Goal: Obtain resource: Download file/media

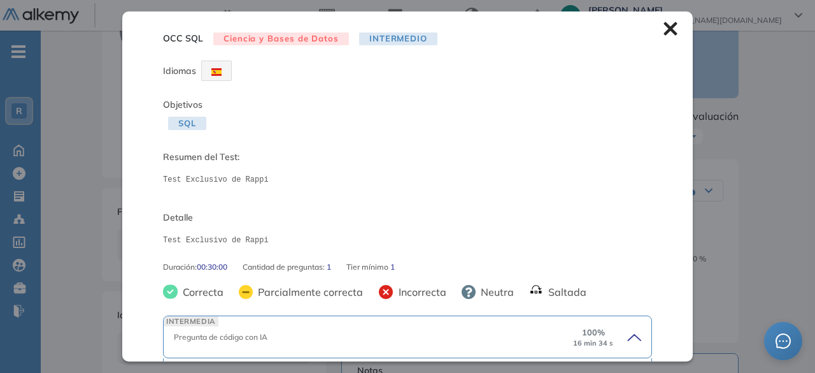
click at [652, 31] on div "OCC SQL Ciencia y Bases de Datos Intermedio Idiomas Objetivos SQL Resumen del T…" at bounding box center [407, 185] width 571 height 349
click at [664, 31] on icon at bounding box center [670, 28] width 13 height 13
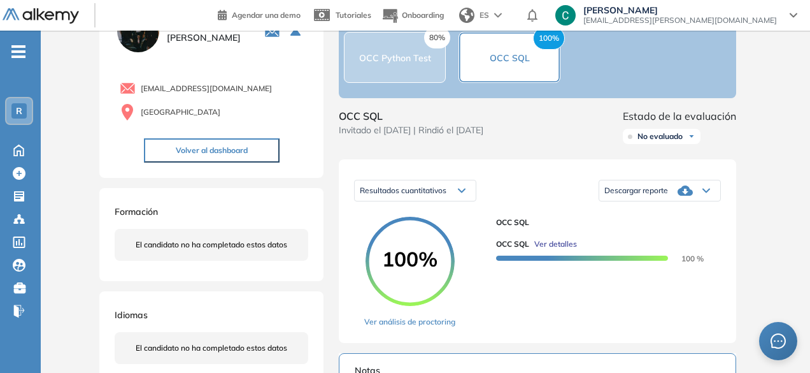
scroll to position [175, 0]
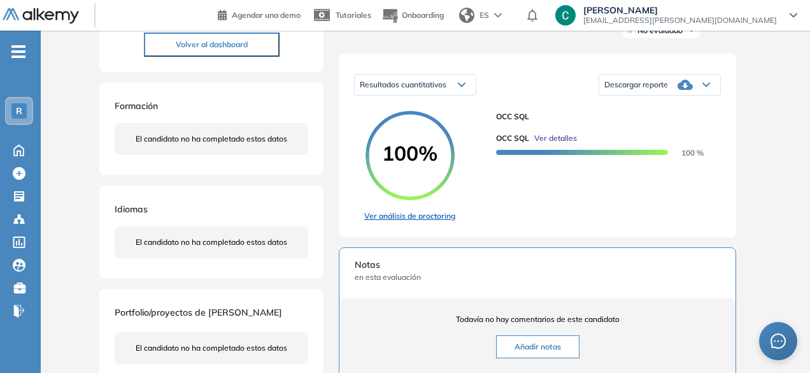
click at [406, 222] on link "Ver análisis de proctoring" at bounding box center [409, 215] width 91 height 11
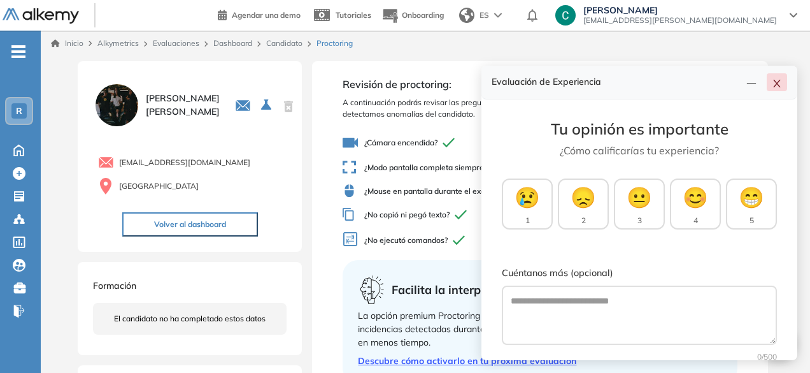
click at [776, 82] on icon "close" at bounding box center [776, 84] width 7 height 8
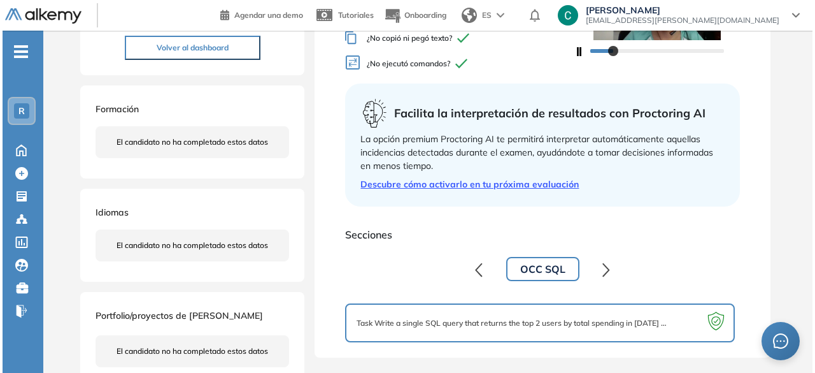
scroll to position [177, 0]
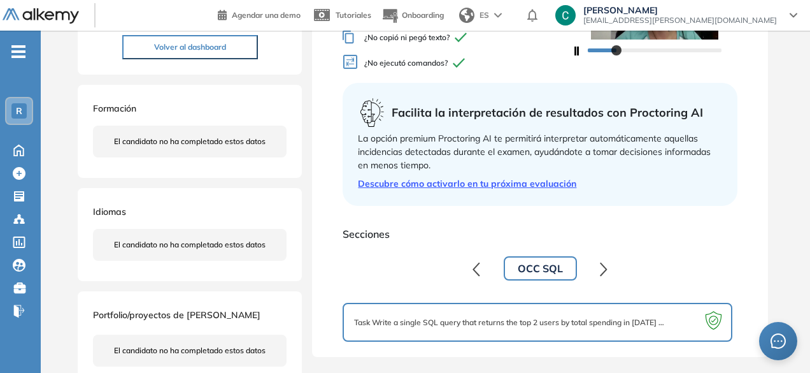
click at [496, 189] on link "Descubre cómo activarlo en tu próxima evaluación" at bounding box center [540, 183] width 364 height 13
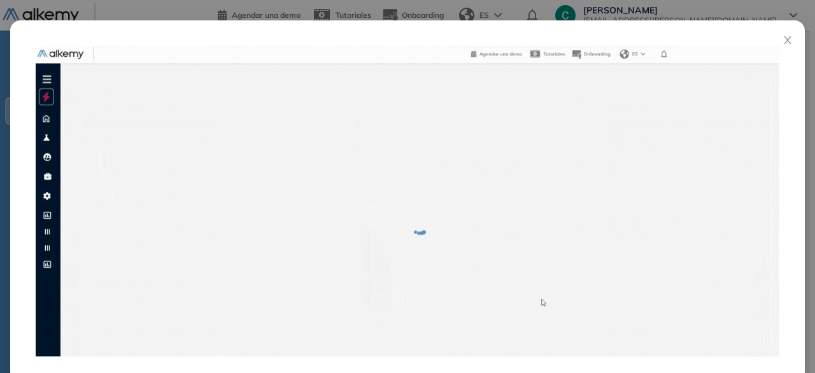
scroll to position [67, 0]
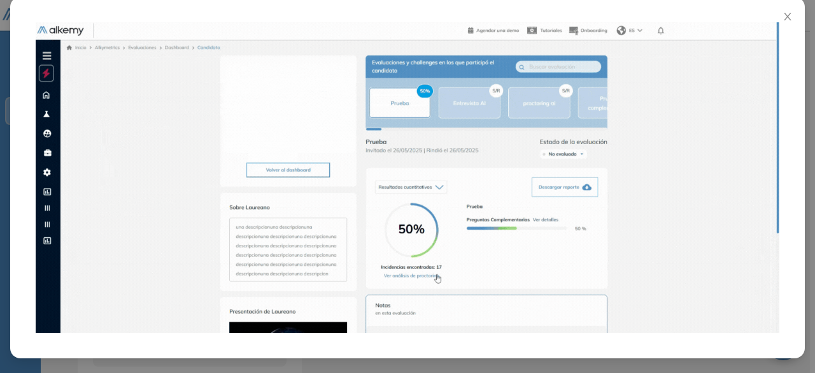
click at [383, 231] on img at bounding box center [408, 177] width 744 height 310
click at [787, 10] on span "Close" at bounding box center [788, 14] width 34 height 34
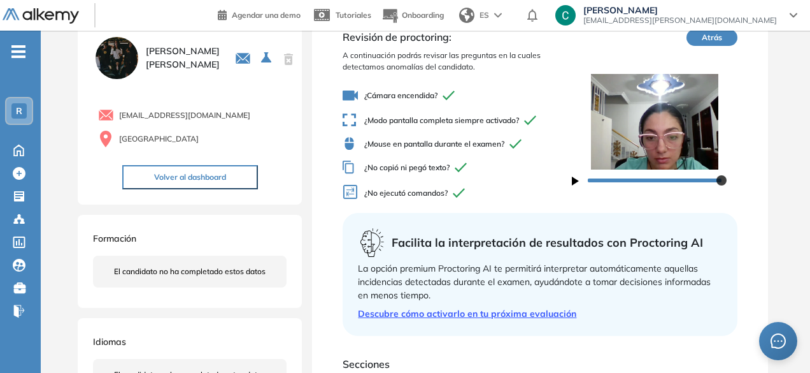
scroll to position [199, 0]
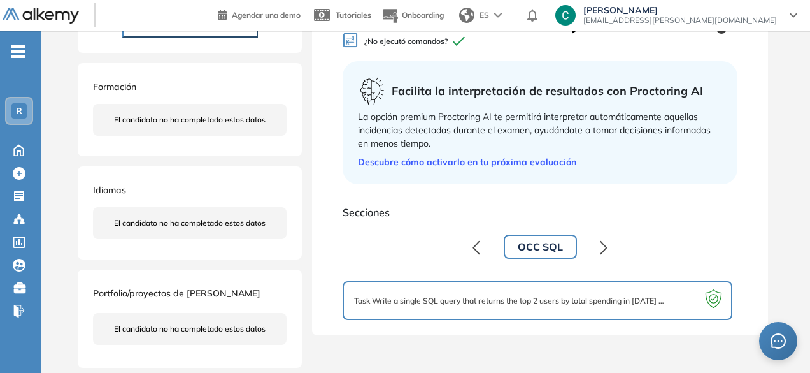
click at [508, 293] on div "Task Write a single SQL query that returns the top 2 users by total spending in…" at bounding box center [537, 300] width 366 height 17
click at [533, 250] on button "OCC SQL" at bounding box center [540, 246] width 73 height 24
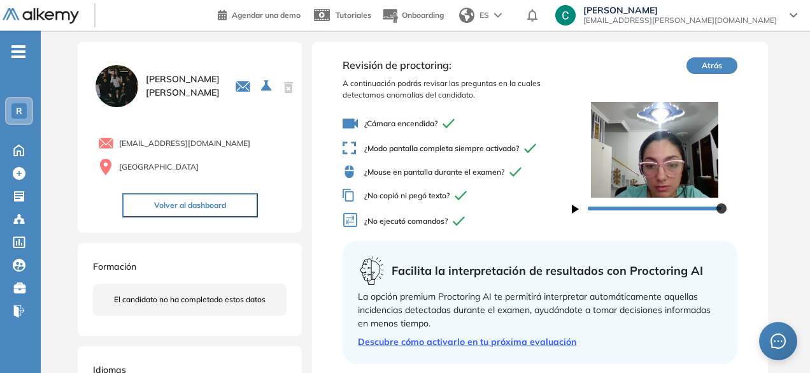
scroll to position [0, 0]
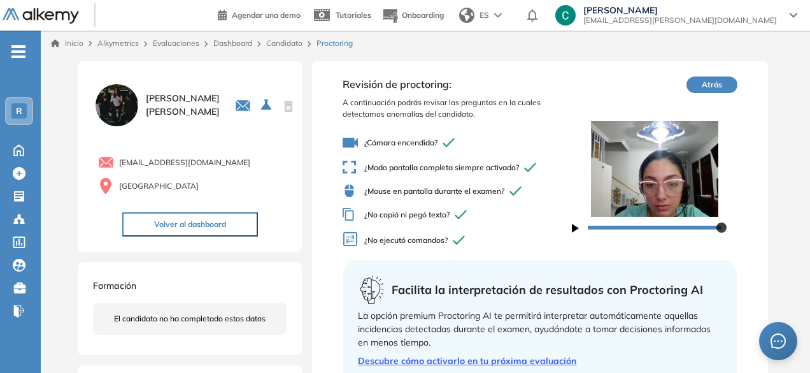
click at [713, 78] on button "Atrás" at bounding box center [712, 84] width 51 height 17
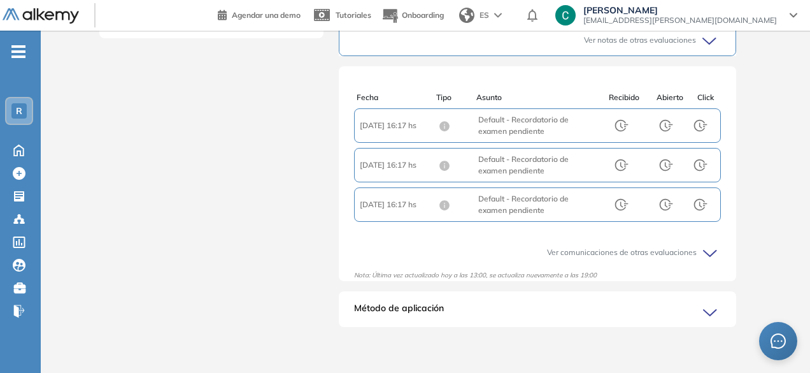
click at [711, 317] on icon at bounding box center [712, 313] width 18 height 18
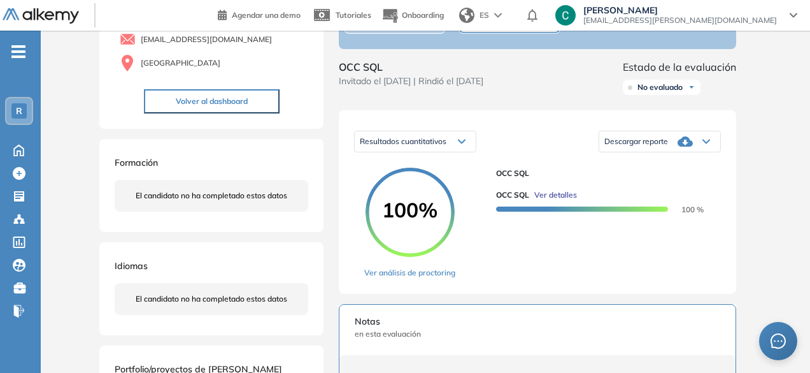
scroll to position [66, 0]
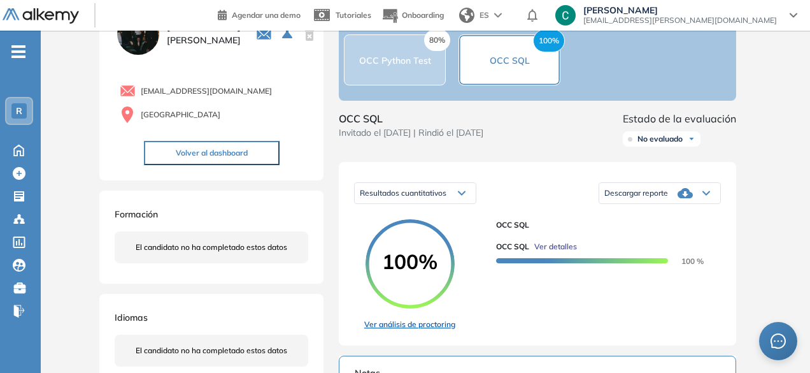
click at [431, 330] on link "Ver análisis de proctoring" at bounding box center [409, 323] width 91 height 11
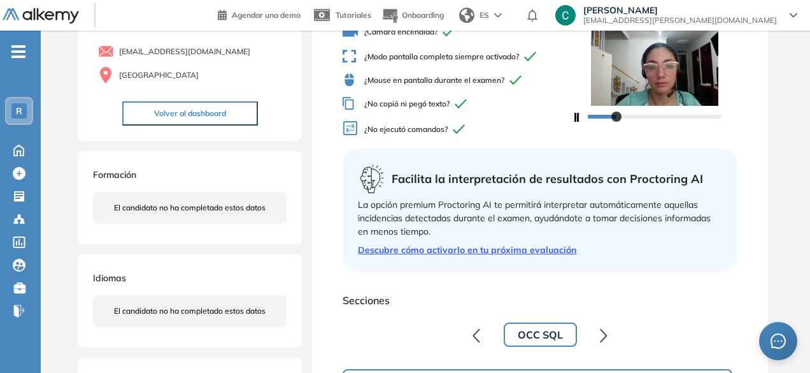
scroll to position [199, 0]
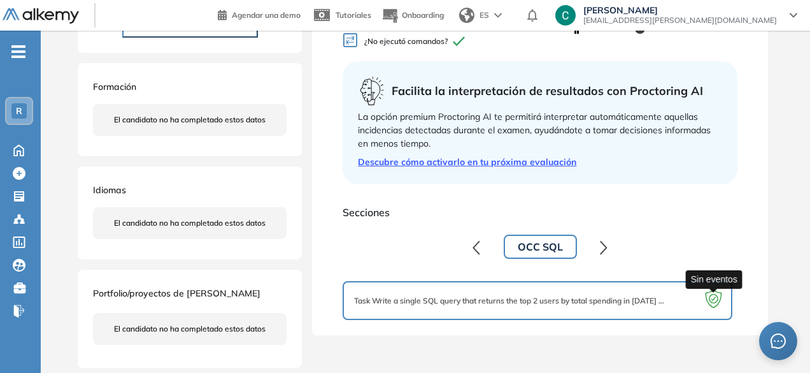
click at [712, 299] on icon at bounding box center [713, 301] width 25 height 25
click at [657, 302] on span "Task Write a single SQL query that returns the top 2 users by total spending in…" at bounding box center [511, 300] width 315 height 11
click at [399, 292] on div "Task Write a single SQL query that returns the top 2 users by total spending in…" at bounding box center [537, 300] width 366 height 17
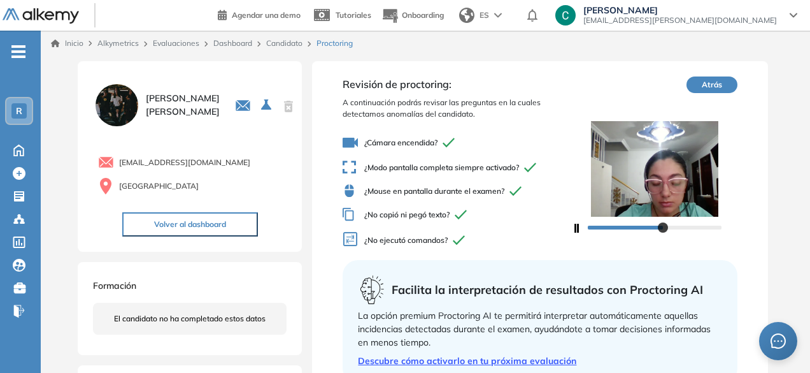
click at [708, 79] on button "Atrás" at bounding box center [712, 84] width 51 height 17
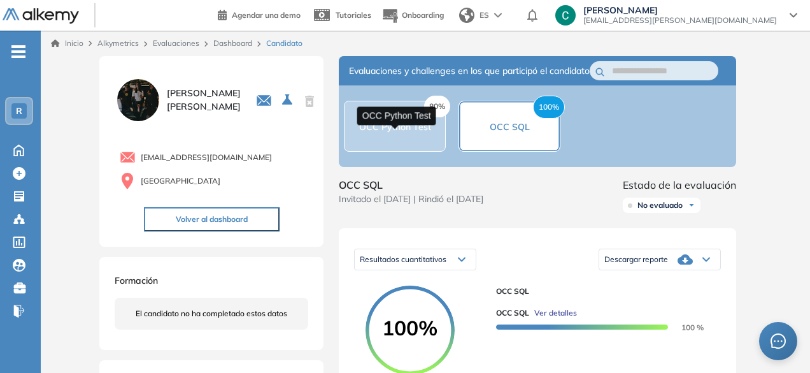
click at [404, 132] on span "OCC Python Test" at bounding box center [395, 126] width 72 height 11
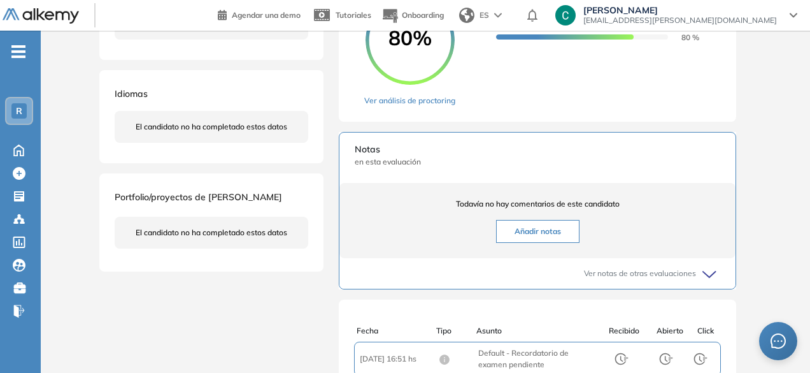
scroll to position [298, 0]
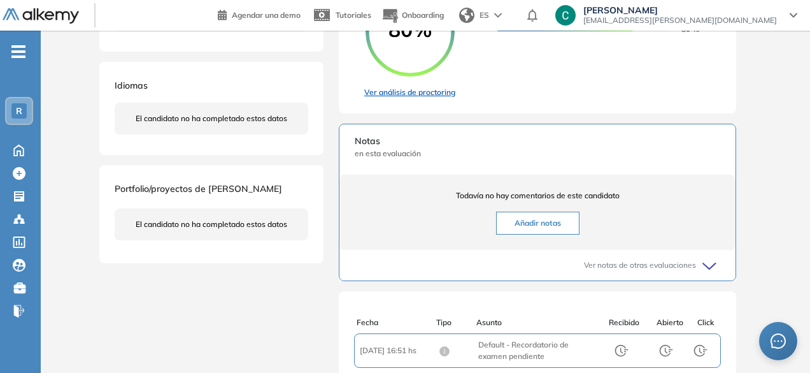
click at [428, 98] on link "Ver análisis de proctoring" at bounding box center [409, 92] width 91 height 11
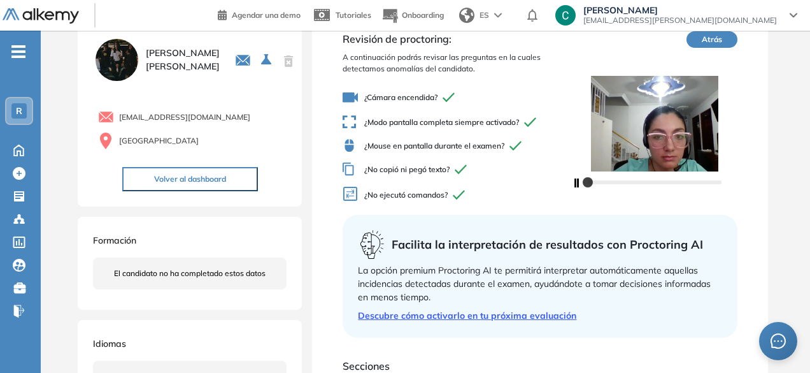
scroll to position [199, 0]
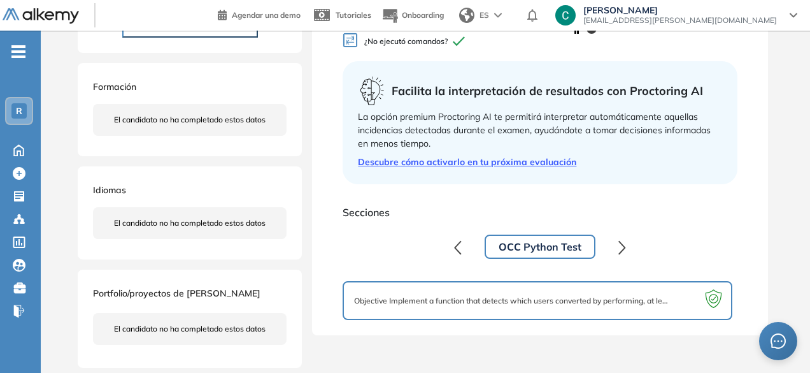
click at [526, 248] on button "OCC Python Test" at bounding box center [540, 246] width 111 height 24
click at [466, 299] on span "Objective Implement a function that detects which users converted by performing…" at bounding box center [511, 300] width 315 height 11
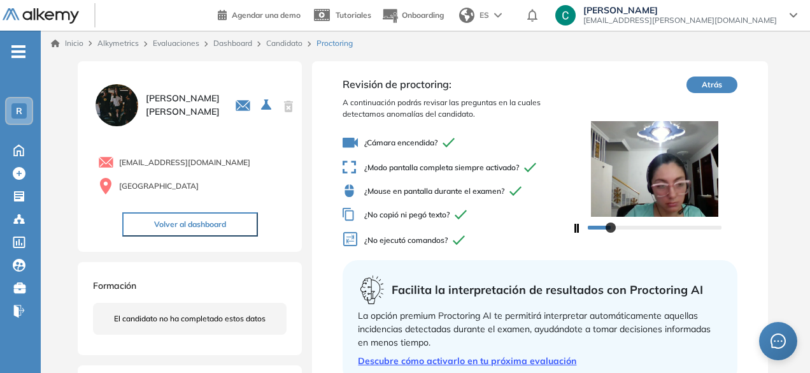
click at [708, 87] on button "Atrás" at bounding box center [712, 84] width 51 height 17
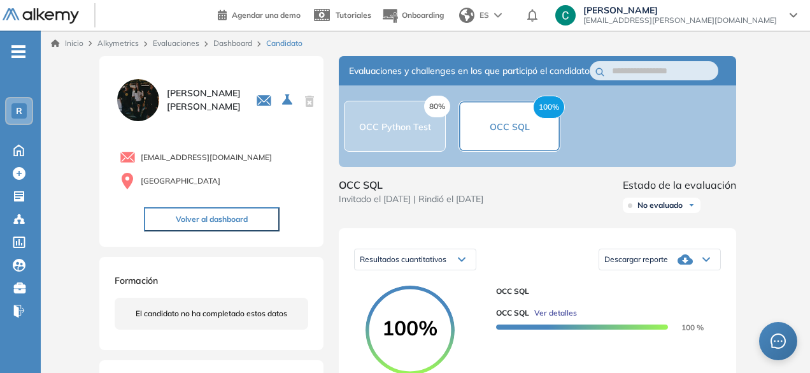
click at [213, 215] on button "Volver al dashboard" at bounding box center [212, 219] width 136 height 24
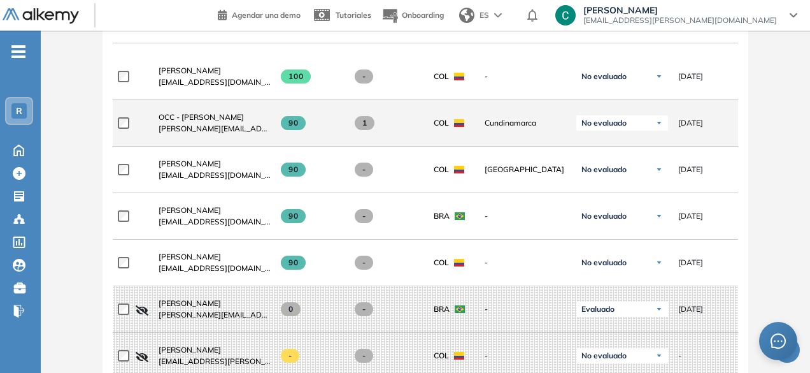
scroll to position [424, 0]
click at [217, 122] on span "OCC - [PERSON_NAME]" at bounding box center [201, 118] width 85 height 10
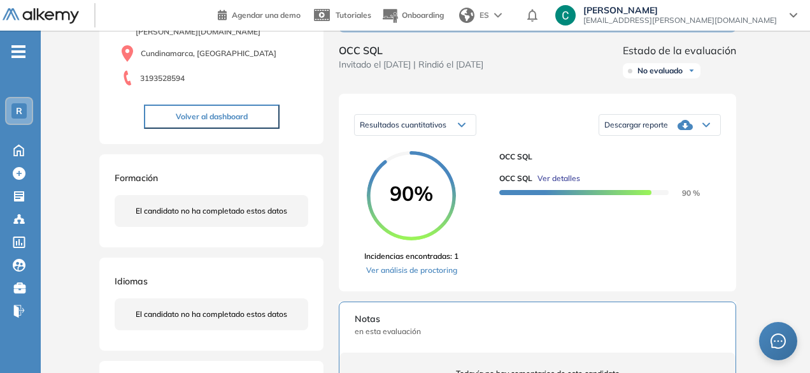
scroll to position [132, 0]
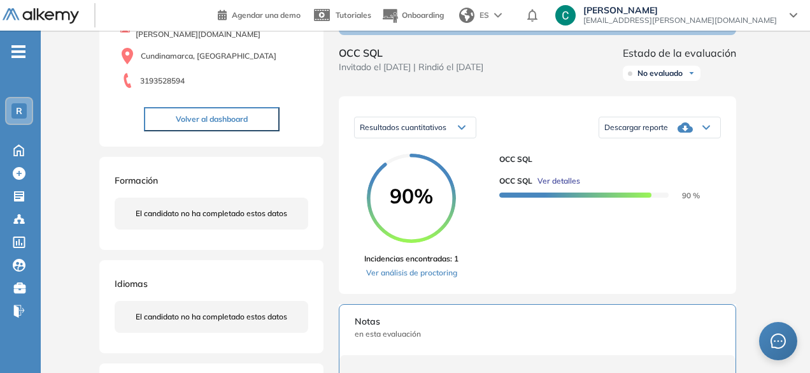
click at [691, 131] on div "Descargar reporte" at bounding box center [659, 127] width 121 height 25
click at [662, 148] on li "Descargar informe completo" at bounding box center [652, 142] width 94 height 13
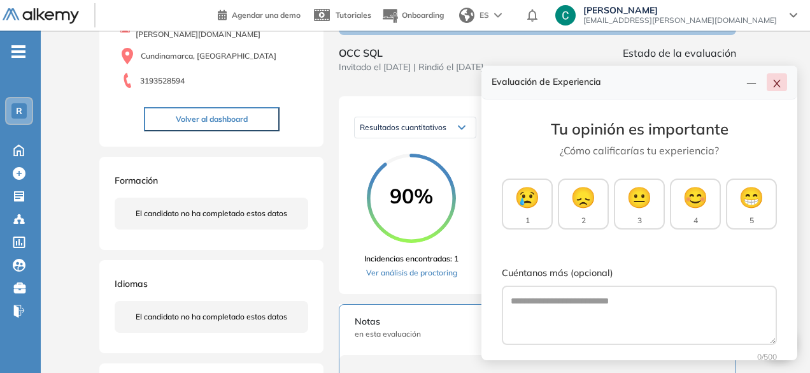
click at [783, 78] on button "button" at bounding box center [777, 82] width 20 height 18
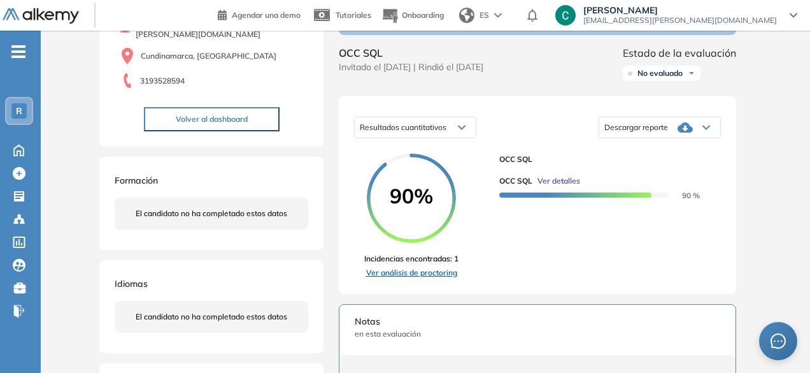
click at [442, 278] on link "Ver análisis de proctoring" at bounding box center [411, 272] width 94 height 11
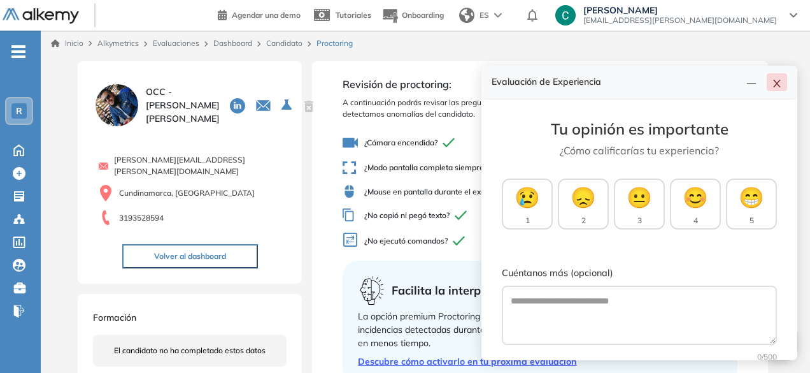
click at [781, 87] on icon "close" at bounding box center [777, 83] width 10 height 10
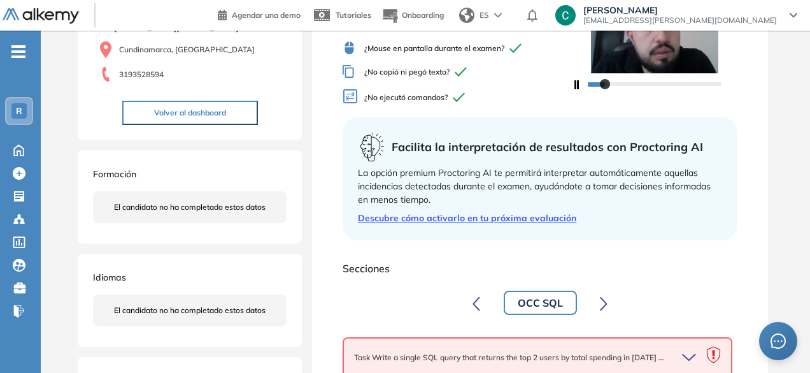
scroll to position [224, 0]
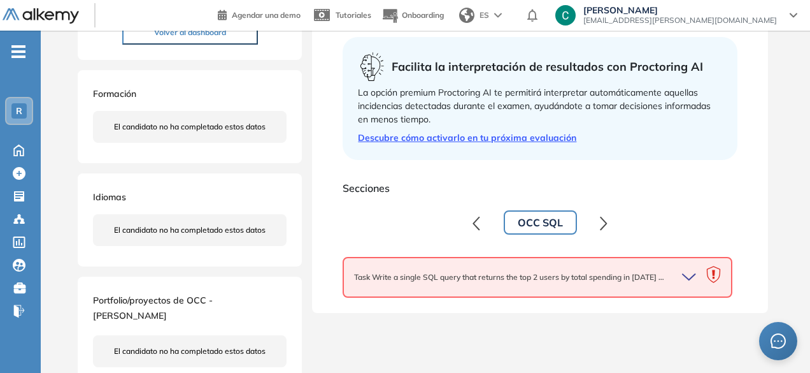
click at [693, 281] on icon "button" at bounding box center [691, 277] width 18 height 18
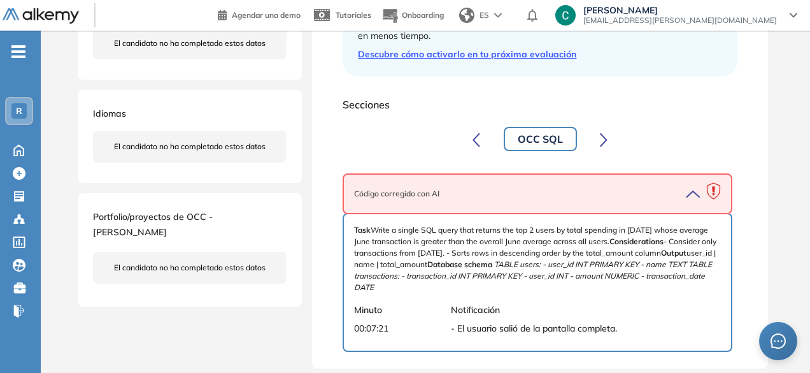
scroll to position [0, 0]
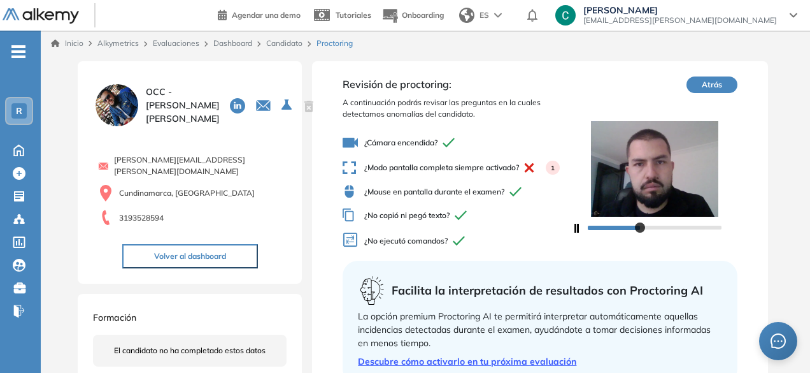
click at [638, 225] on div at bounding box center [655, 227] width 134 height 8
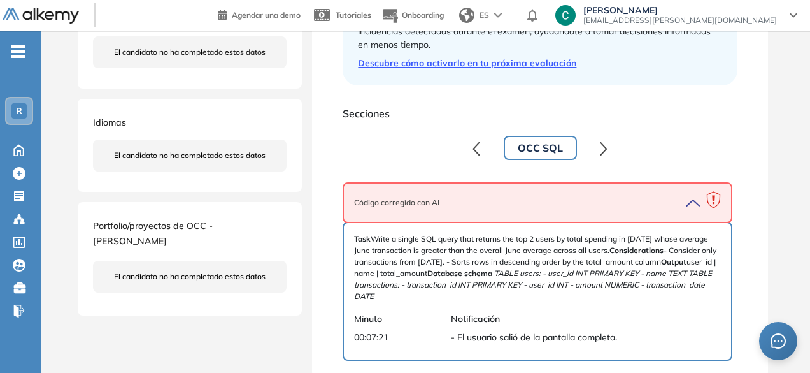
scroll to position [307, 0]
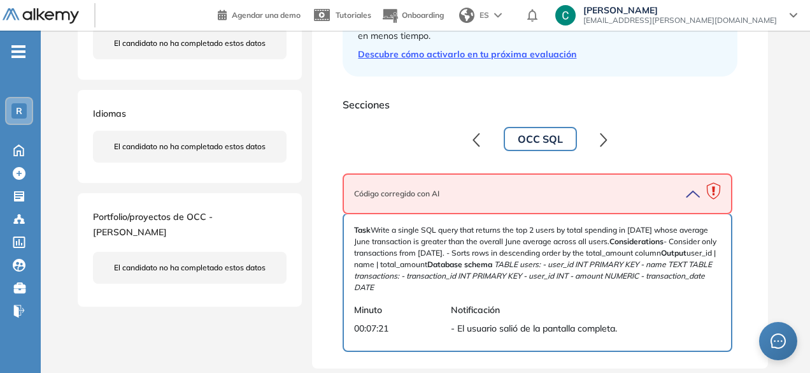
click at [696, 192] on icon "button" at bounding box center [691, 194] width 18 height 18
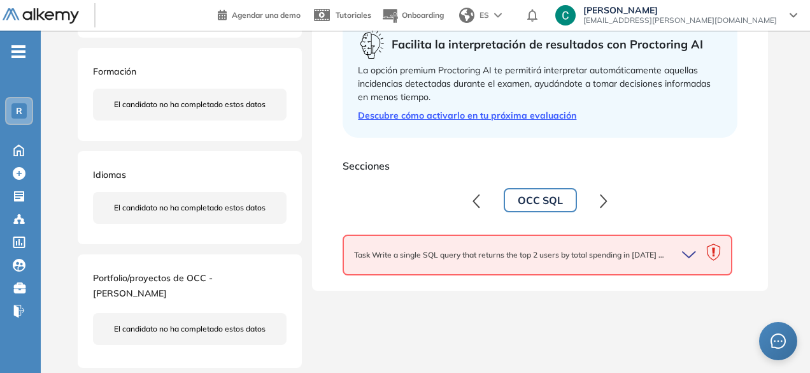
scroll to position [224, 0]
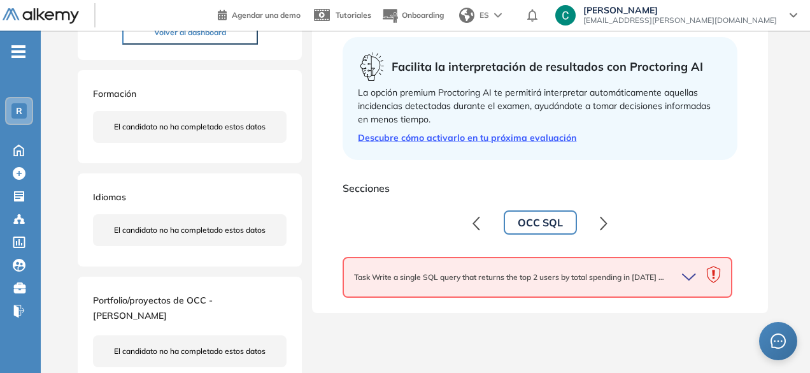
click at [682, 282] on icon "button" at bounding box center [691, 277] width 18 height 18
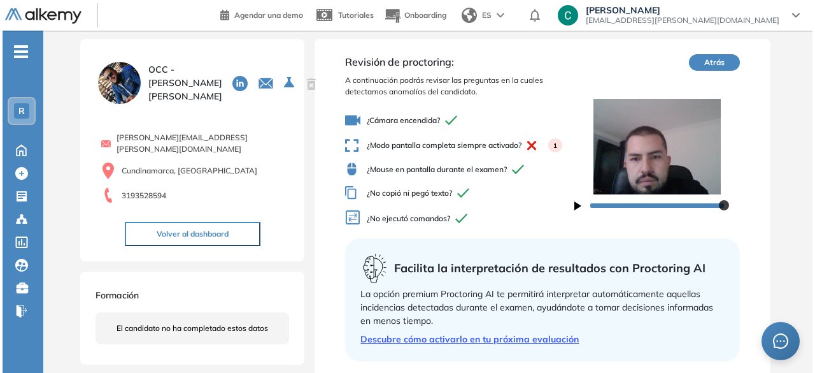
scroll to position [24, 0]
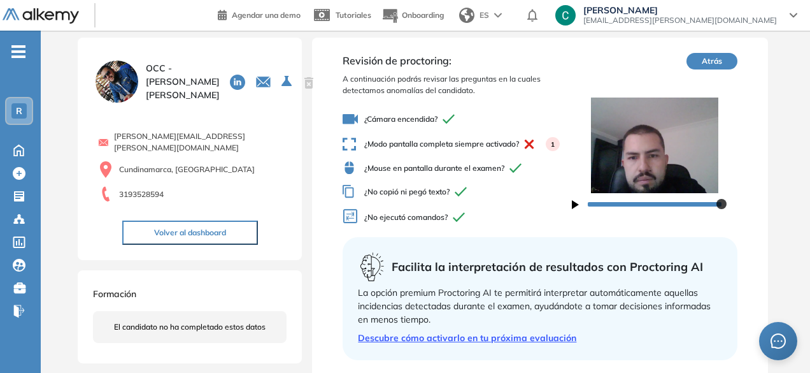
click at [417, 341] on link "Descubre cómo activarlo en tu próxima evaluación" at bounding box center [540, 337] width 364 height 13
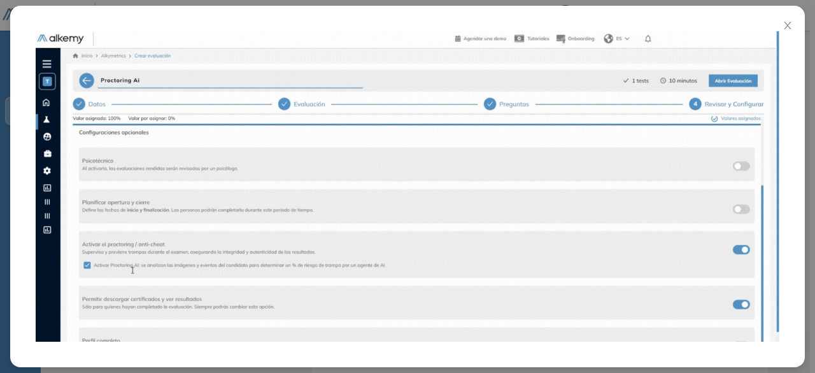
scroll to position [66, 0]
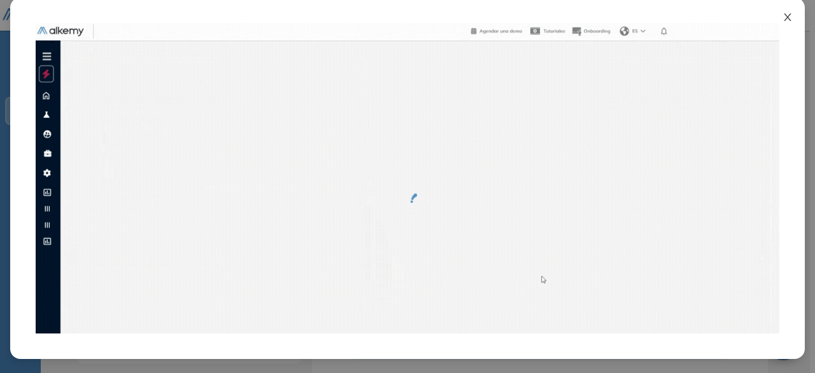
click at [790, 18] on span "Close" at bounding box center [788, 14] width 34 height 34
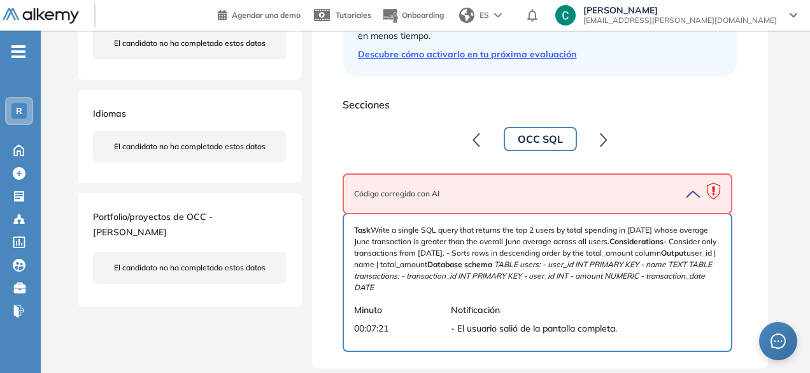
scroll to position [0, 0]
